Goal: Task Accomplishment & Management: Manage account settings

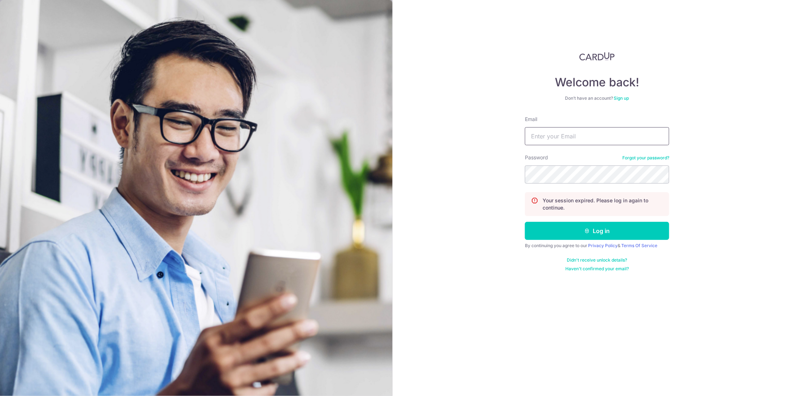
type input "janlin@udo.com.sg"
click at [454, 270] on div "Welcome back! Don’t have an account? Sign up Email janlin@udo.com.sg Password F…" at bounding box center [598, 198] width 410 height 396
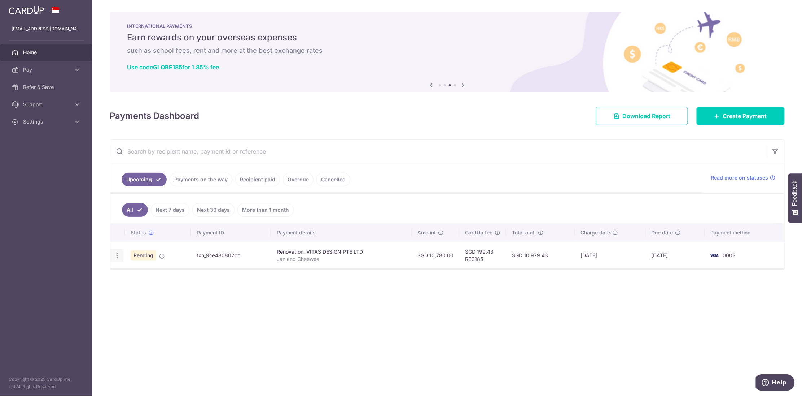
click at [117, 258] on icon "button" at bounding box center [117, 256] width 8 height 8
click at [158, 293] on span "Cancel payment" at bounding box center [155, 292] width 48 height 9
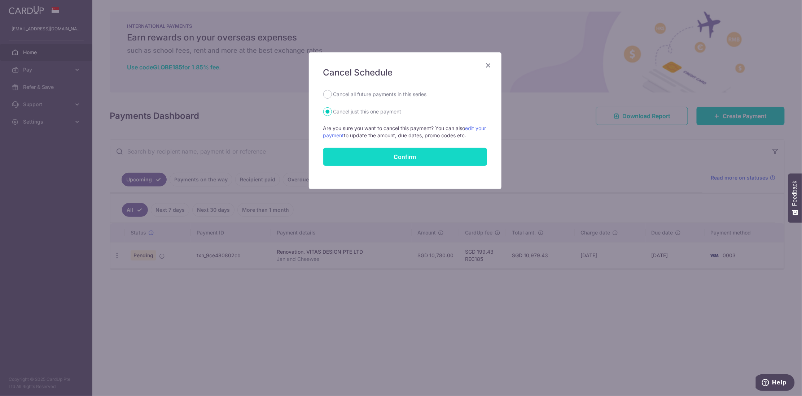
click at [369, 156] on button "Confirm" at bounding box center [405, 157] width 164 height 18
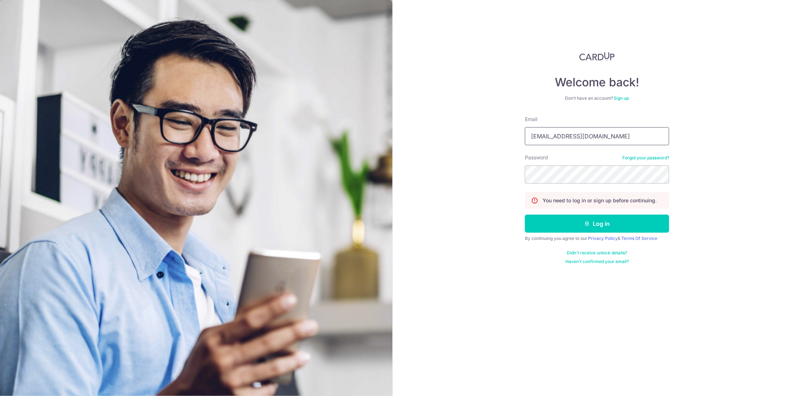
click at [584, 137] on input "janlin@udo.com.sg" at bounding box center [597, 136] width 144 height 18
type input "[EMAIL_ADDRESS][DOMAIN_NAME]"
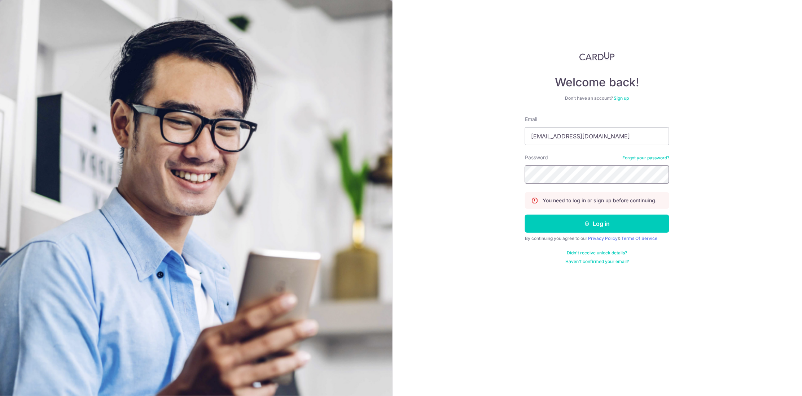
click at [391, 176] on section "Welcome back! Don’t have an account? Sign up Email janlin84@gmail.com Password …" at bounding box center [401, 198] width 802 height 396
click at [580, 217] on button "Log in" at bounding box center [597, 223] width 144 height 18
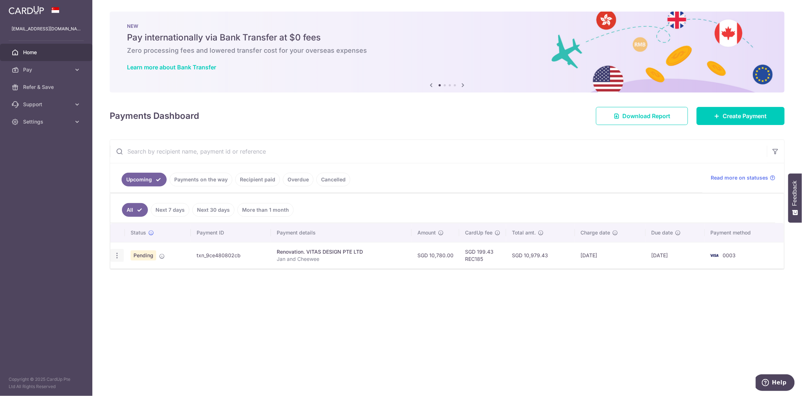
click at [119, 253] on icon "button" at bounding box center [117, 256] width 8 height 8
click at [147, 293] on span "Cancel payment" at bounding box center [155, 292] width 48 height 9
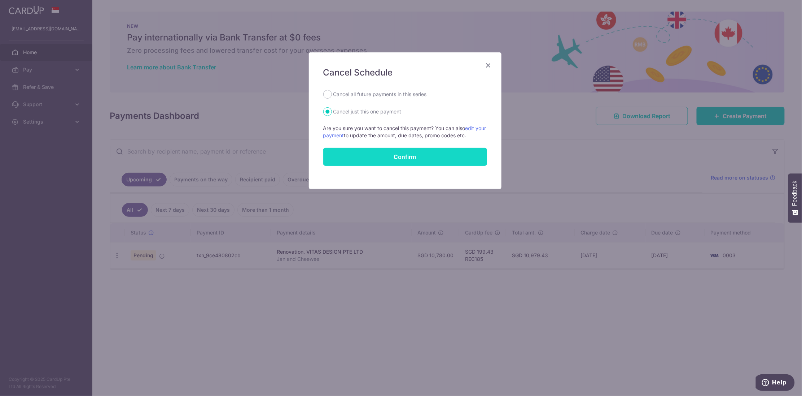
click at [383, 158] on button "Confirm" at bounding box center [405, 157] width 164 height 18
